Goal: Task Accomplishment & Management: Complete application form

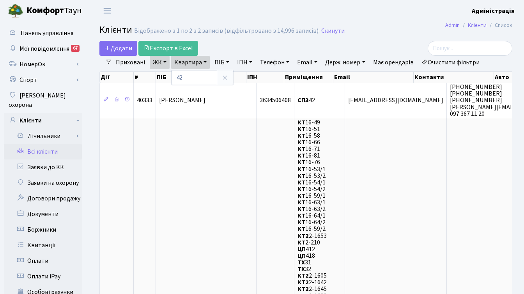
select select "25"
click at [44, 160] on link "Заявки до КК" at bounding box center [43, 168] width 78 height 16
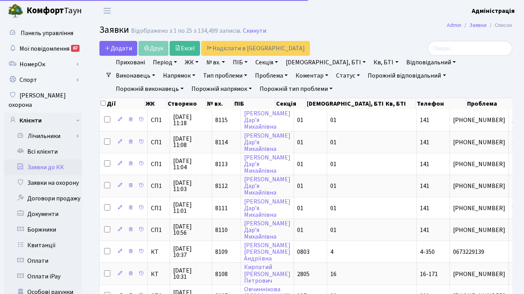
select select "25"
click at [212, 64] on link "№ вх." at bounding box center [215, 62] width 25 height 13
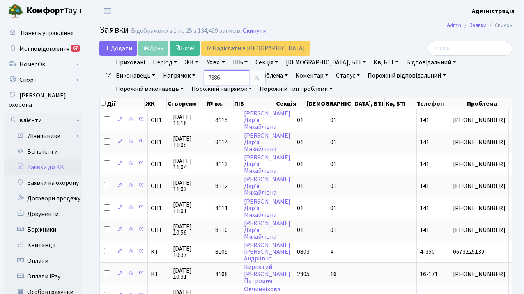
type input "7886"
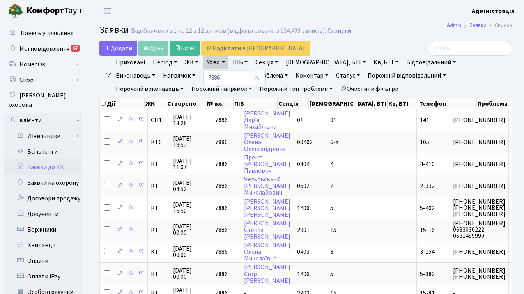
click at [337, 90] on link "Очистити фільтри" at bounding box center [369, 88] width 64 height 13
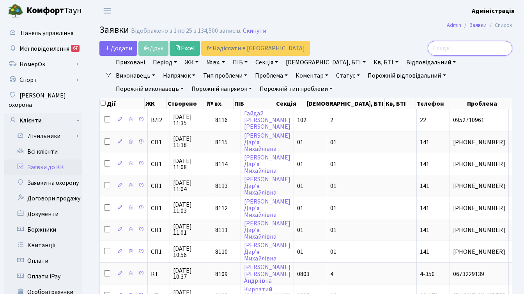
click at [479, 47] on input "search" at bounding box center [470, 48] width 85 height 15
type input "лисий"
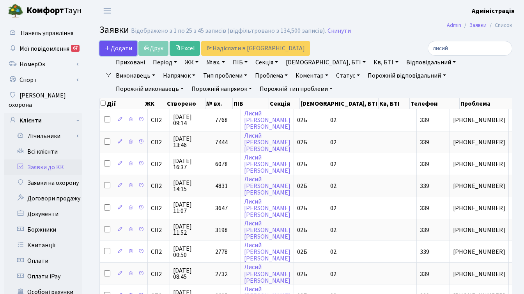
click at [119, 42] on link "Додати" at bounding box center [118, 48] width 38 height 15
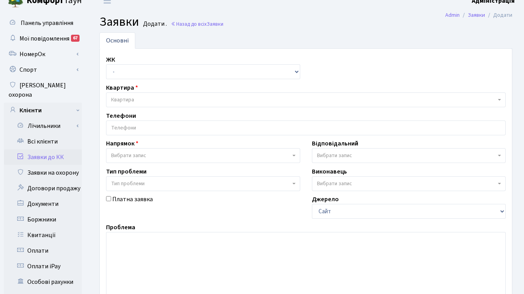
scroll to position [11, 0]
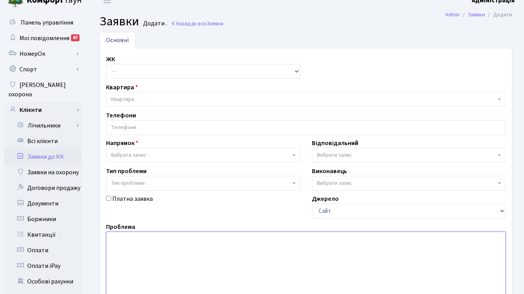
click at [477, 267] on textarea at bounding box center [306, 281] width 400 height 99
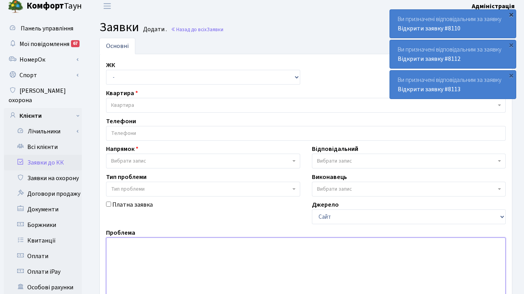
scroll to position [0, 0]
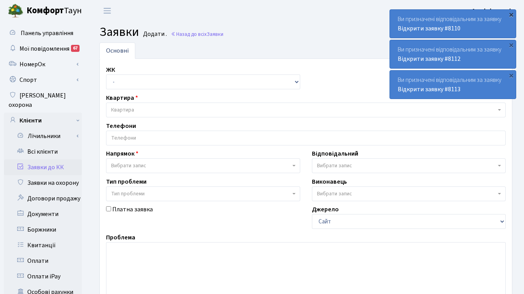
click at [511, 13] on div "×" at bounding box center [511, 15] width 8 height 8
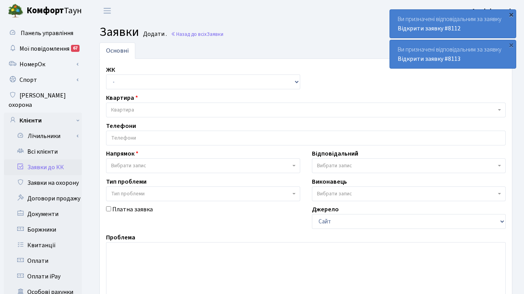
click at [510, 11] on div "×" at bounding box center [511, 15] width 8 height 8
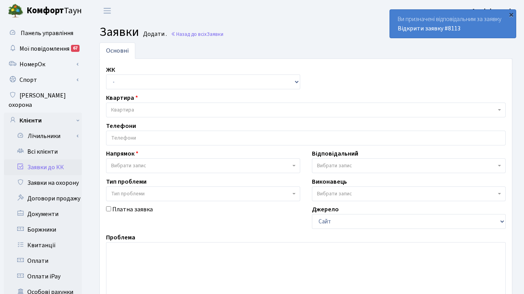
click at [511, 14] on div "×" at bounding box center [511, 15] width 8 height 8
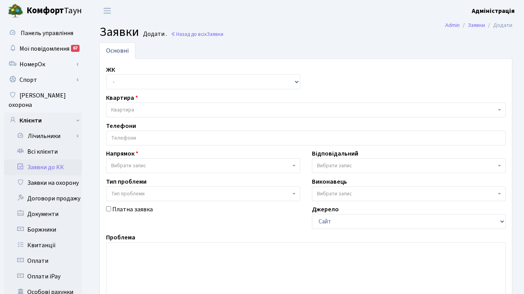
click at [503, 10] on b "Адміністрація" at bounding box center [493, 11] width 43 height 9
click at [464, 44] on link "Вийти" at bounding box center [476, 43] width 78 height 12
